Goal: Browse casually

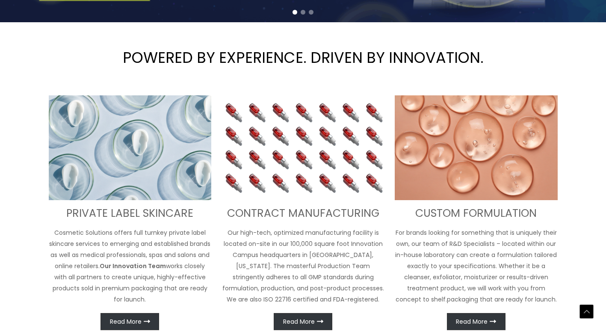
scroll to position [342, 0]
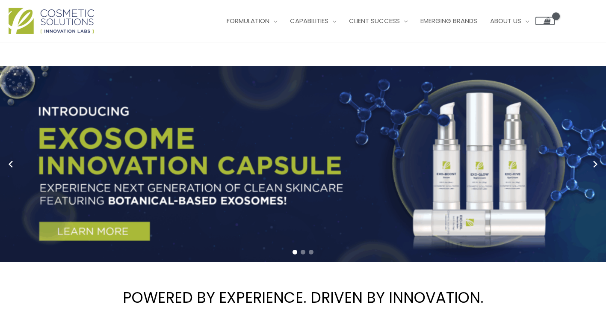
scroll to position [0, 0]
